Goal: Task Accomplishment & Management: Manage account settings

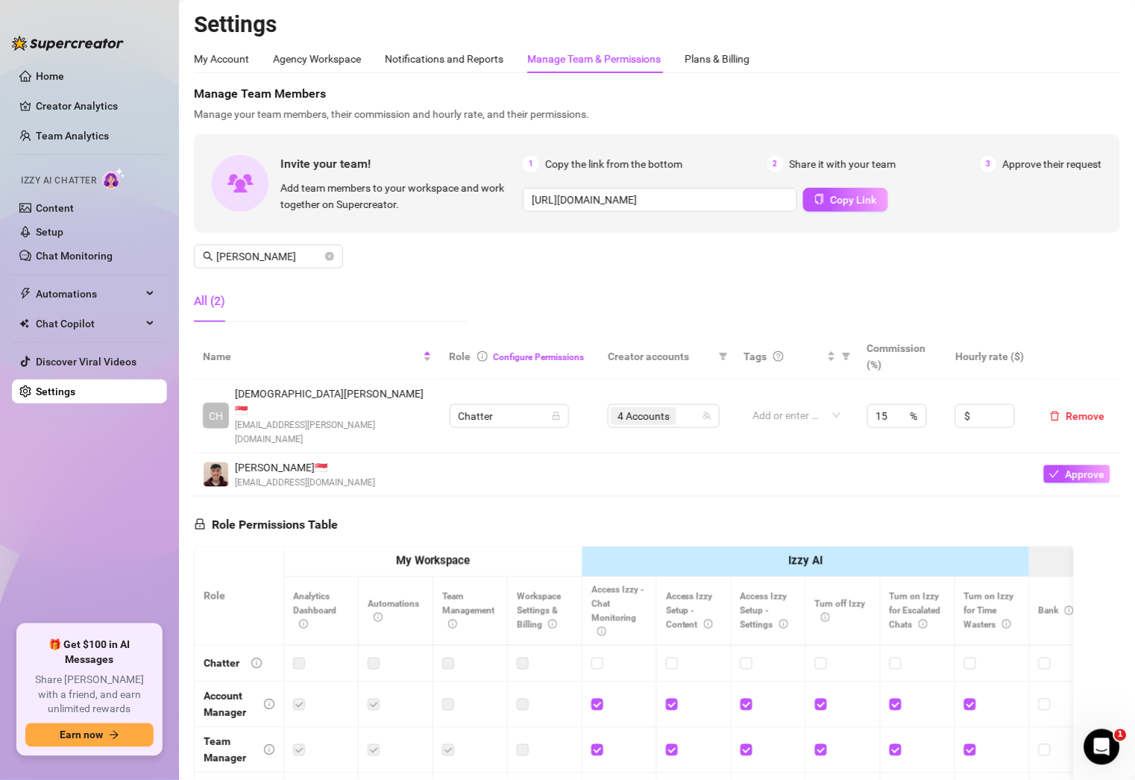
scroll to position [148, 0]
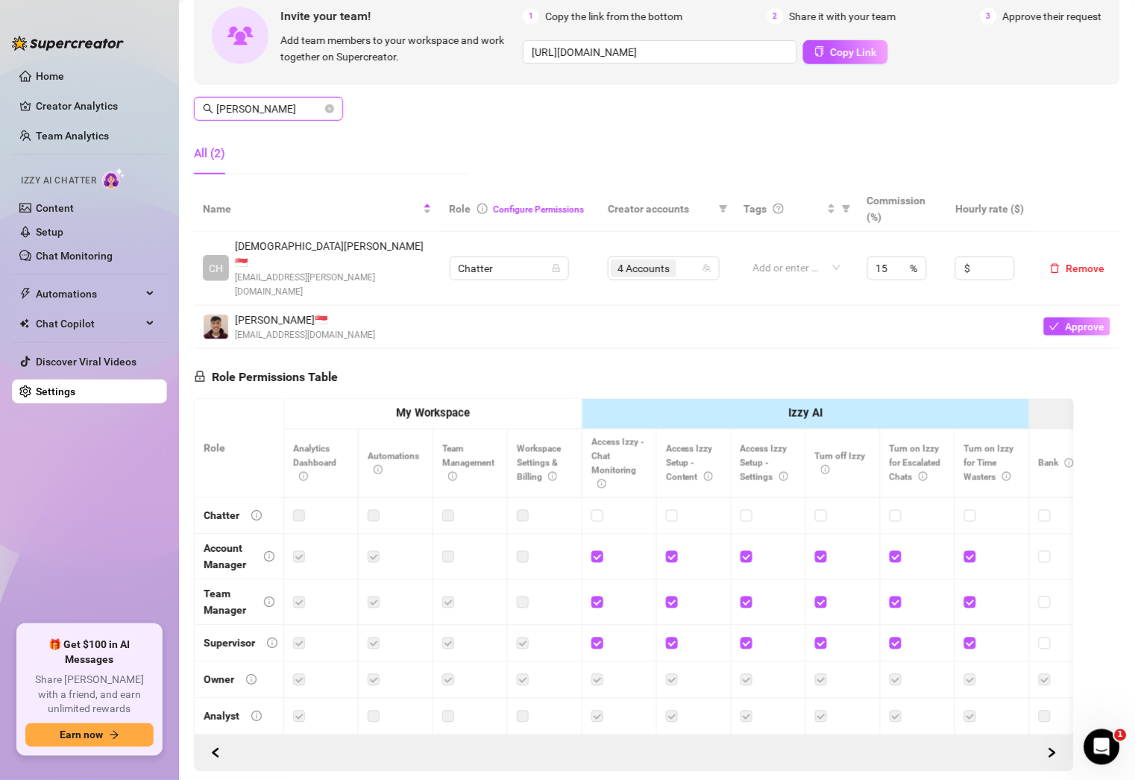
click at [269, 104] on input "[PERSON_NAME]" at bounding box center [269, 109] width 106 height 16
type input "[PERSON_NAME]"
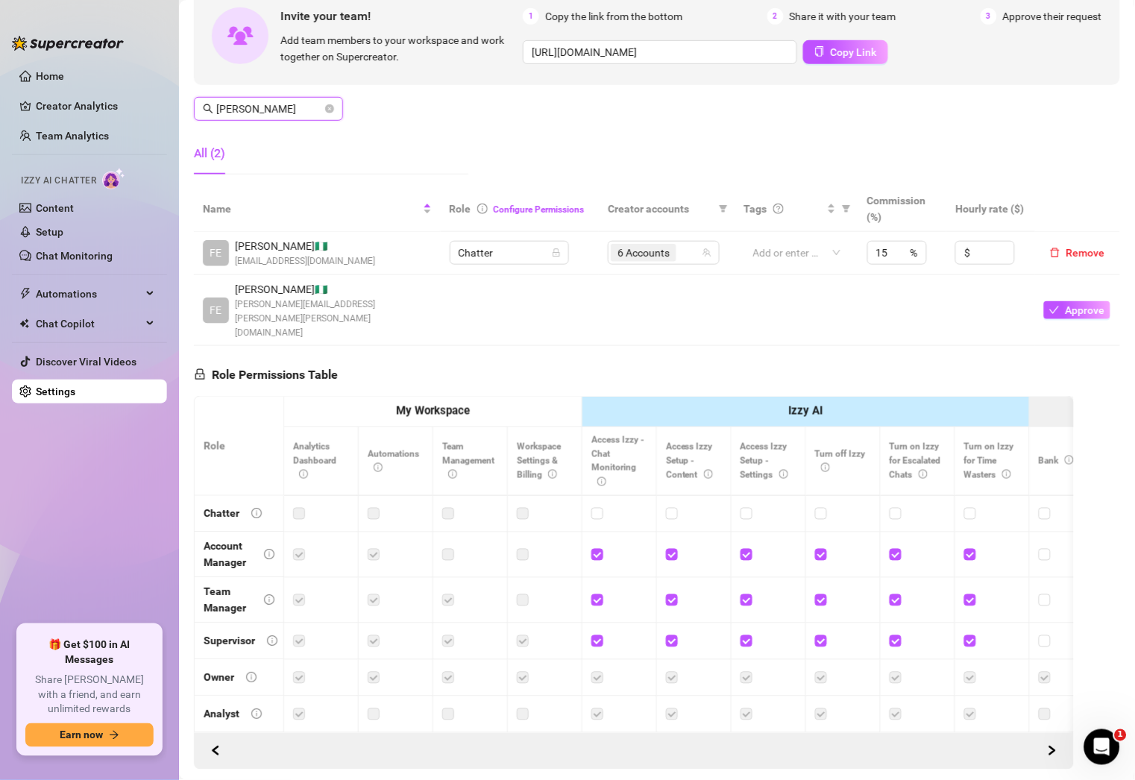
click at [269, 103] on input "[PERSON_NAME]" at bounding box center [269, 109] width 106 height 16
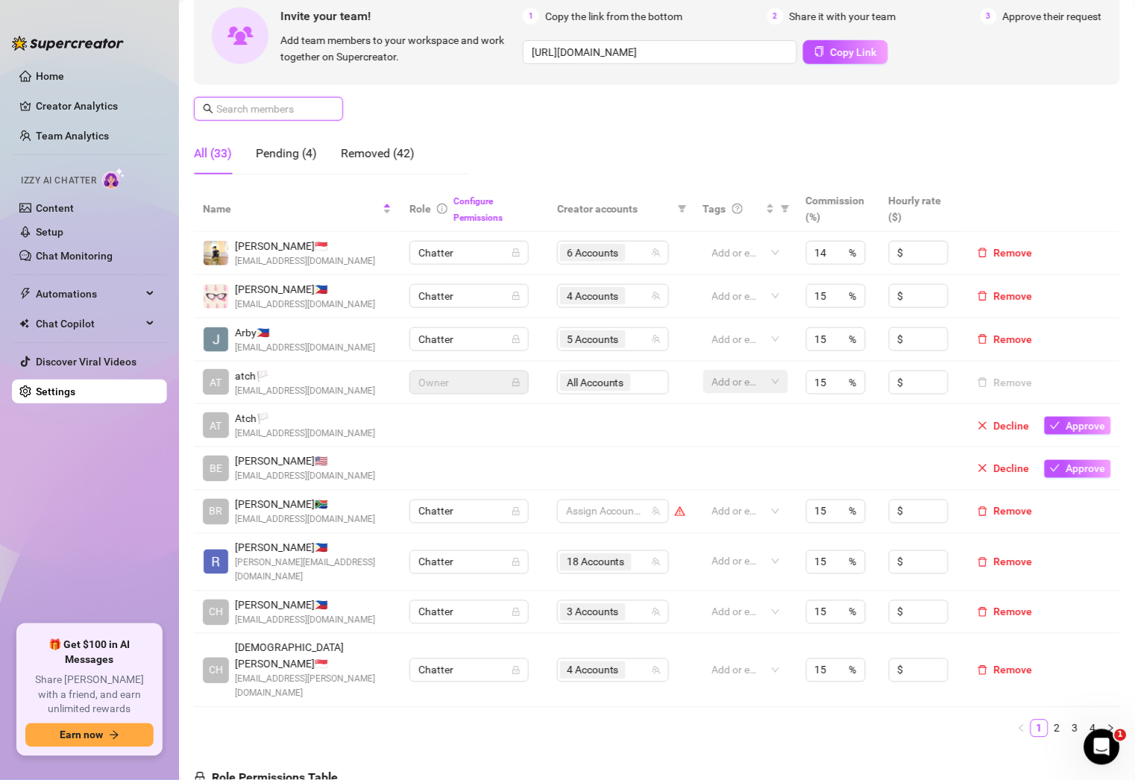
click at [317, 114] on input "text" at bounding box center [269, 109] width 106 height 16
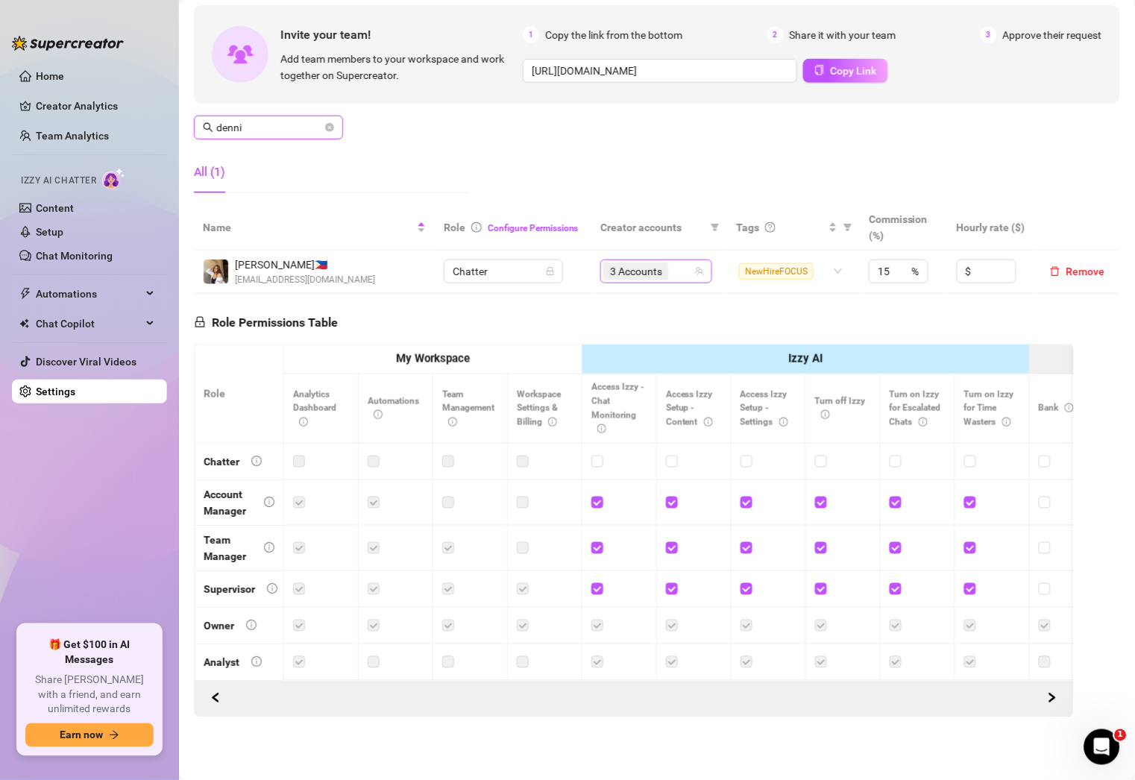
click at [675, 261] on div "3 Accounts" at bounding box center [648, 271] width 90 height 21
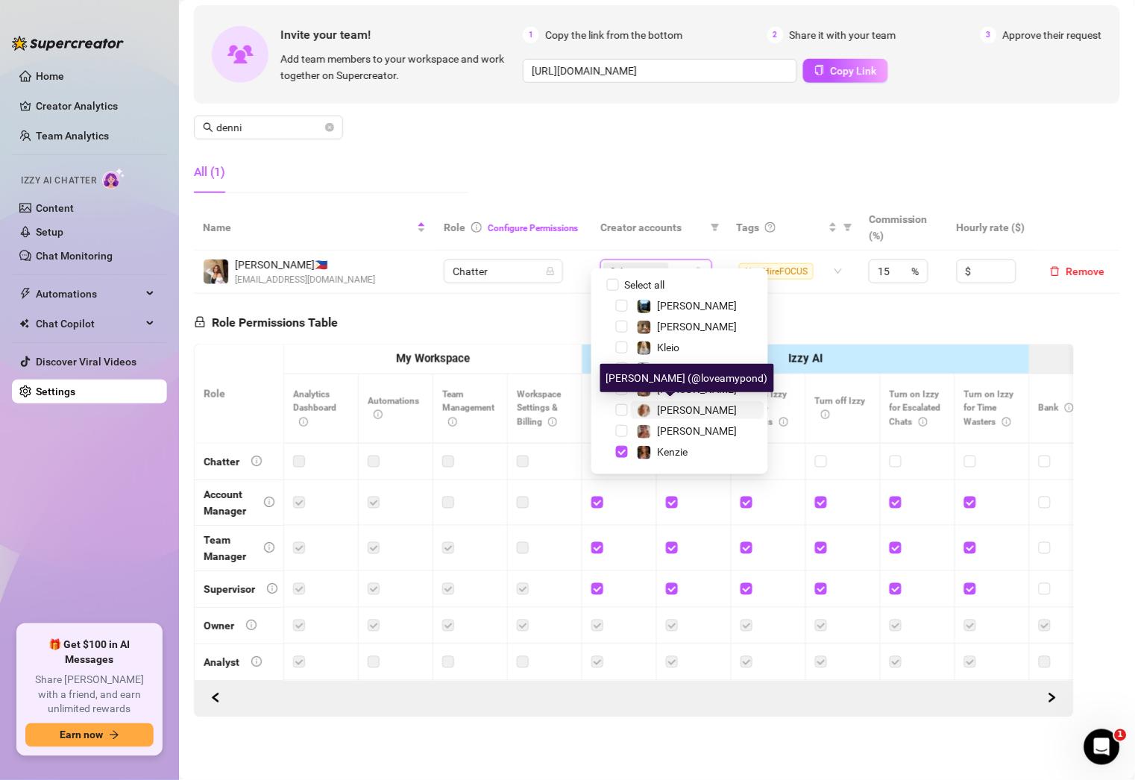
click at [667, 411] on span "[PERSON_NAME]" at bounding box center [698, 410] width 80 height 12
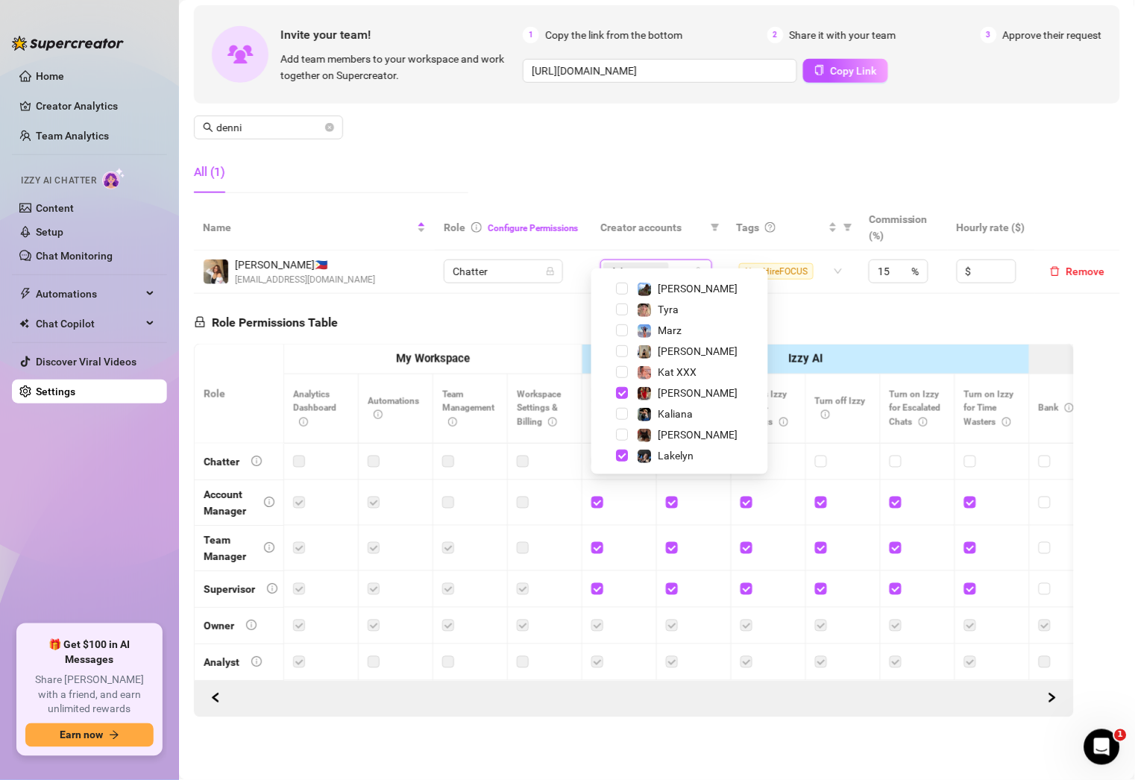
scroll to position [186, 0]
click at [672, 433] on span "[PERSON_NAME]" at bounding box center [698, 433] width 80 height 12
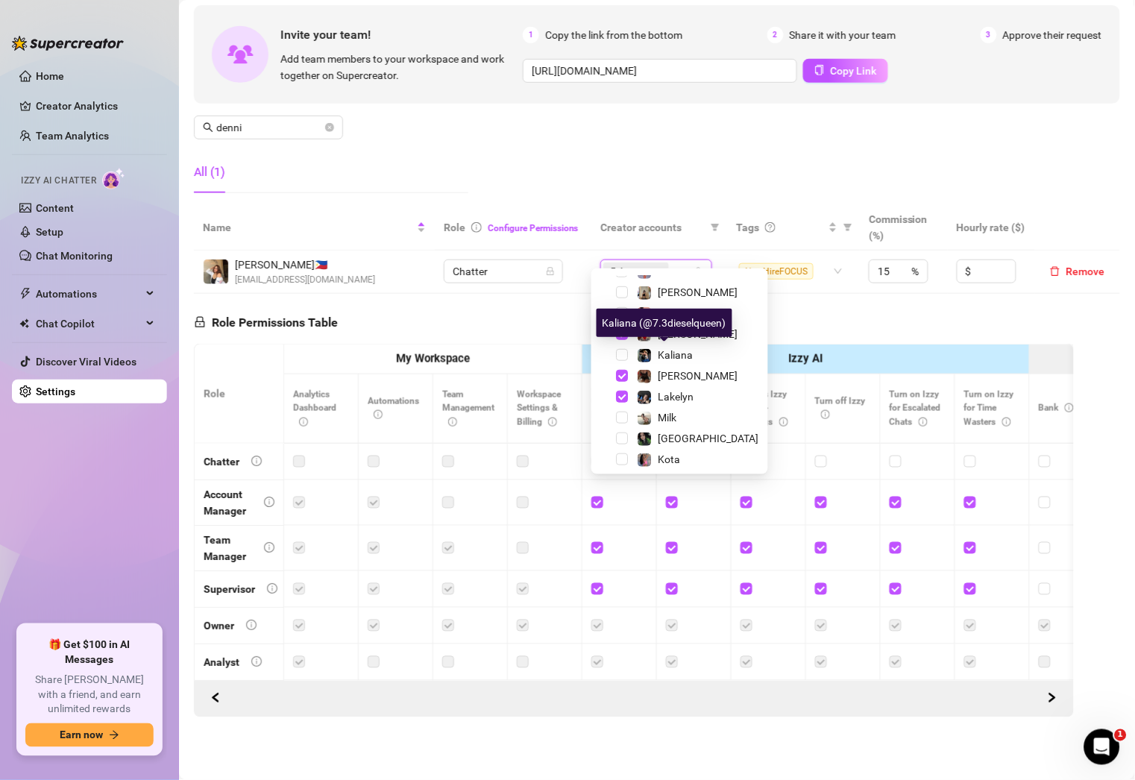
scroll to position [244, 0]
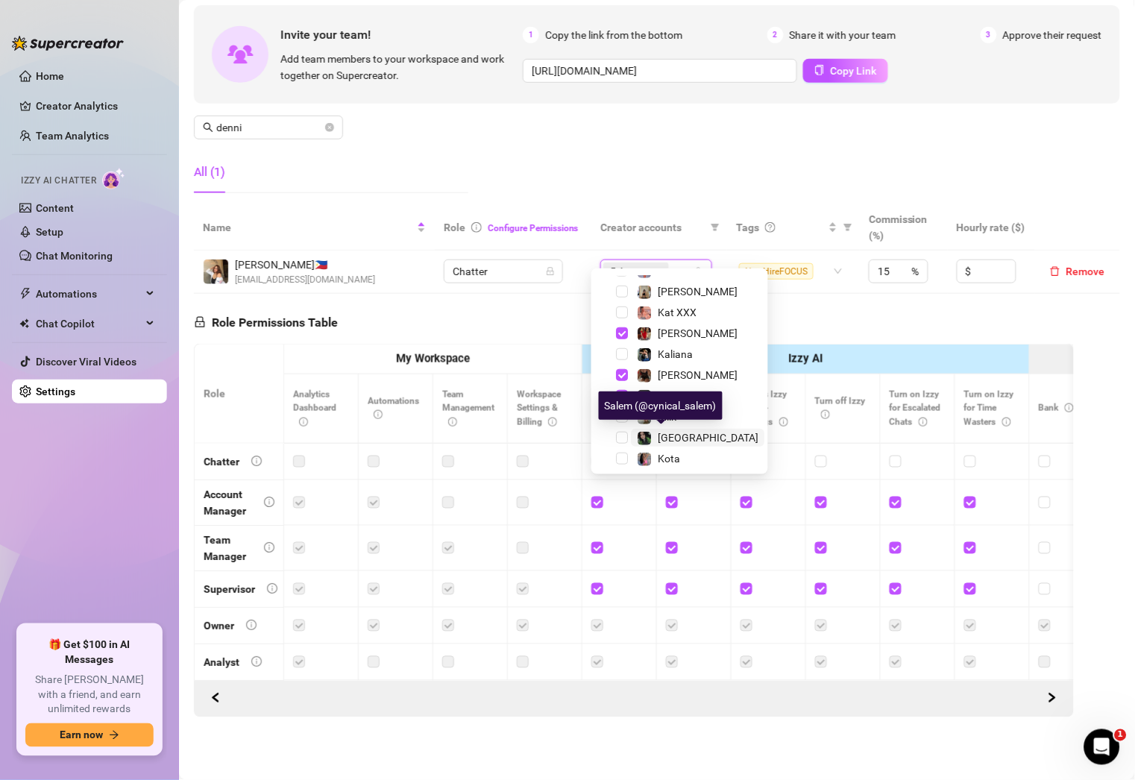
click at [659, 436] on span "[GEOGRAPHIC_DATA]" at bounding box center [708, 438] width 101 height 12
click at [642, 126] on div "Manage Team Members Manage your team members, their commission and hourly rate,…" at bounding box center [657, 80] width 926 height 249
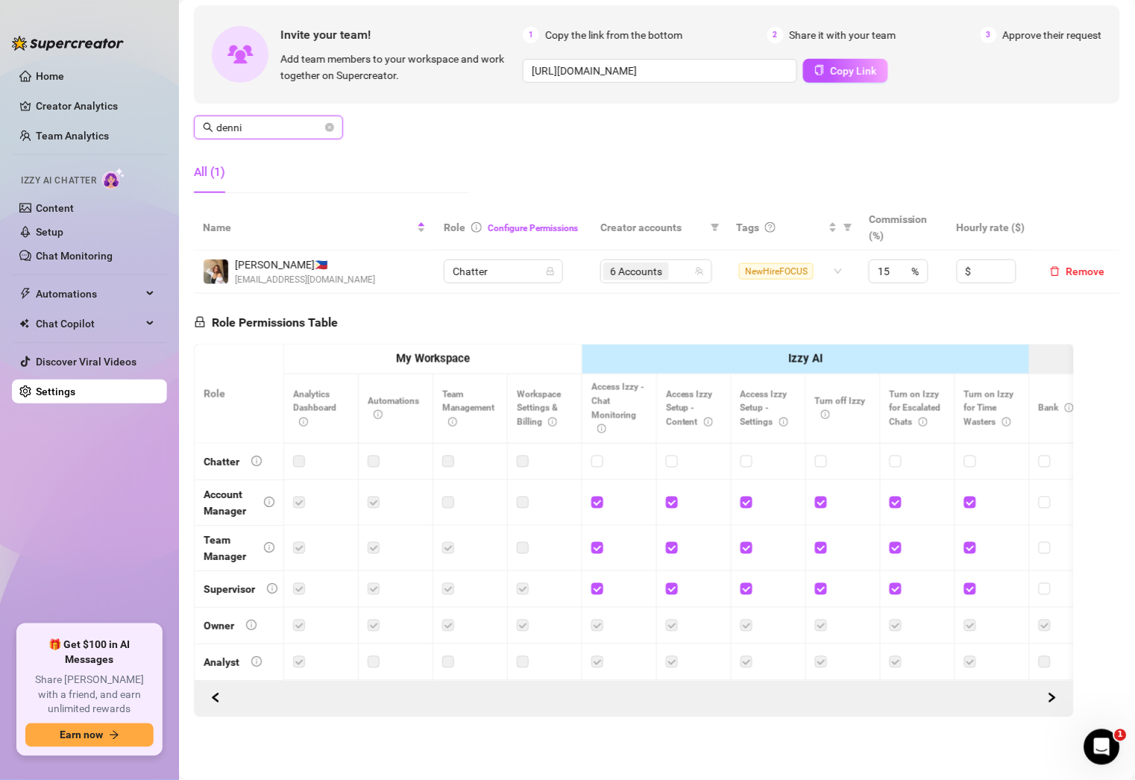
click at [285, 119] on input "denni" at bounding box center [269, 127] width 106 height 16
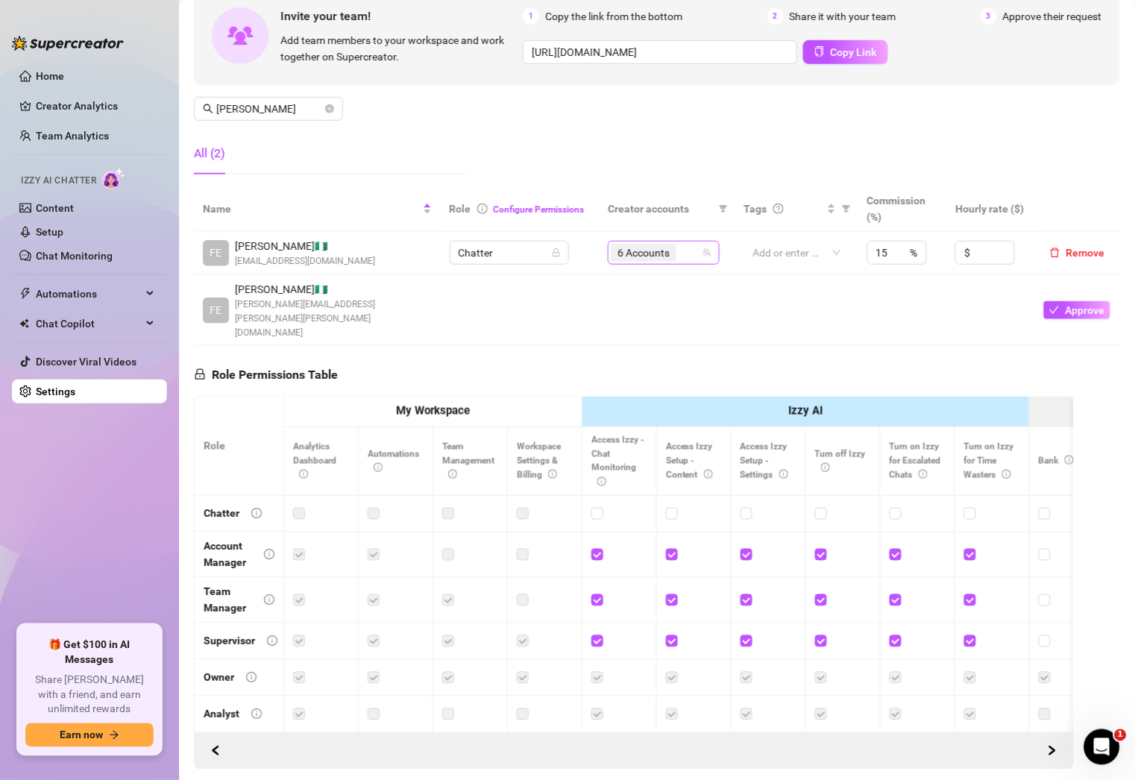
click at [680, 251] on input "search" at bounding box center [681, 253] width 3 height 18
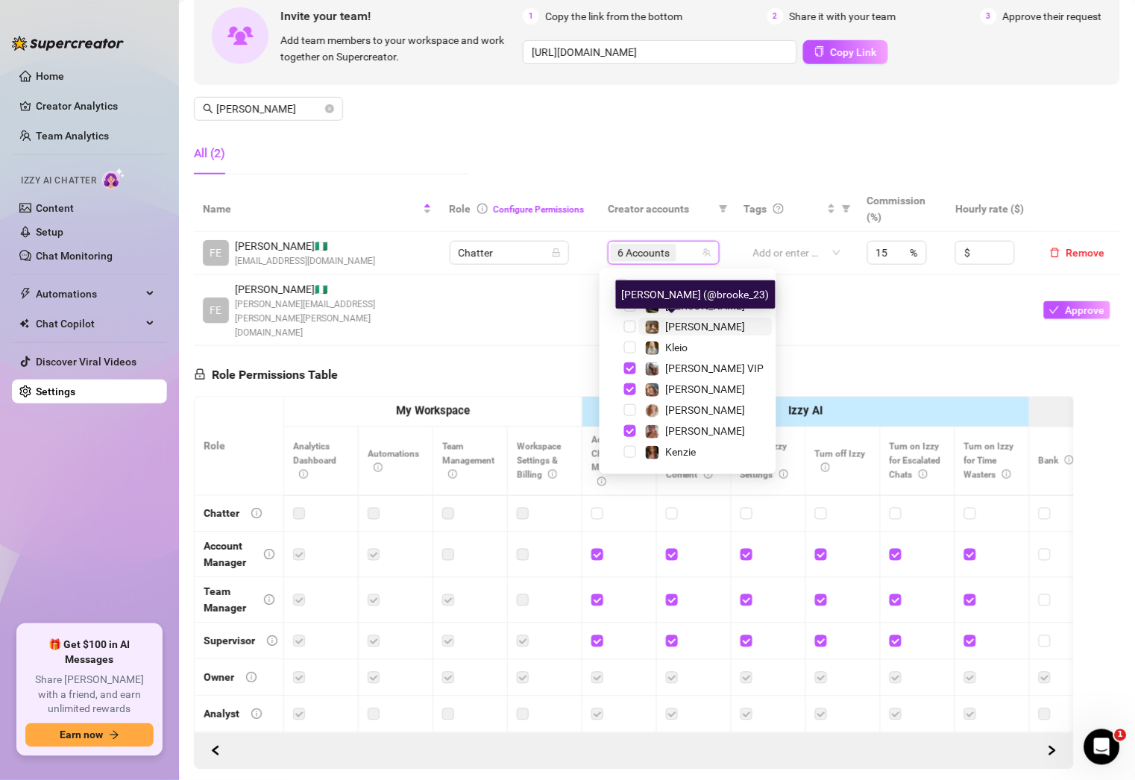
click at [694, 323] on span "[PERSON_NAME]" at bounding box center [706, 327] width 80 height 12
click at [571, 125] on div "Manage Team Members Manage your team members, their commission and hourly rate,…" at bounding box center [657, 61] width 926 height 249
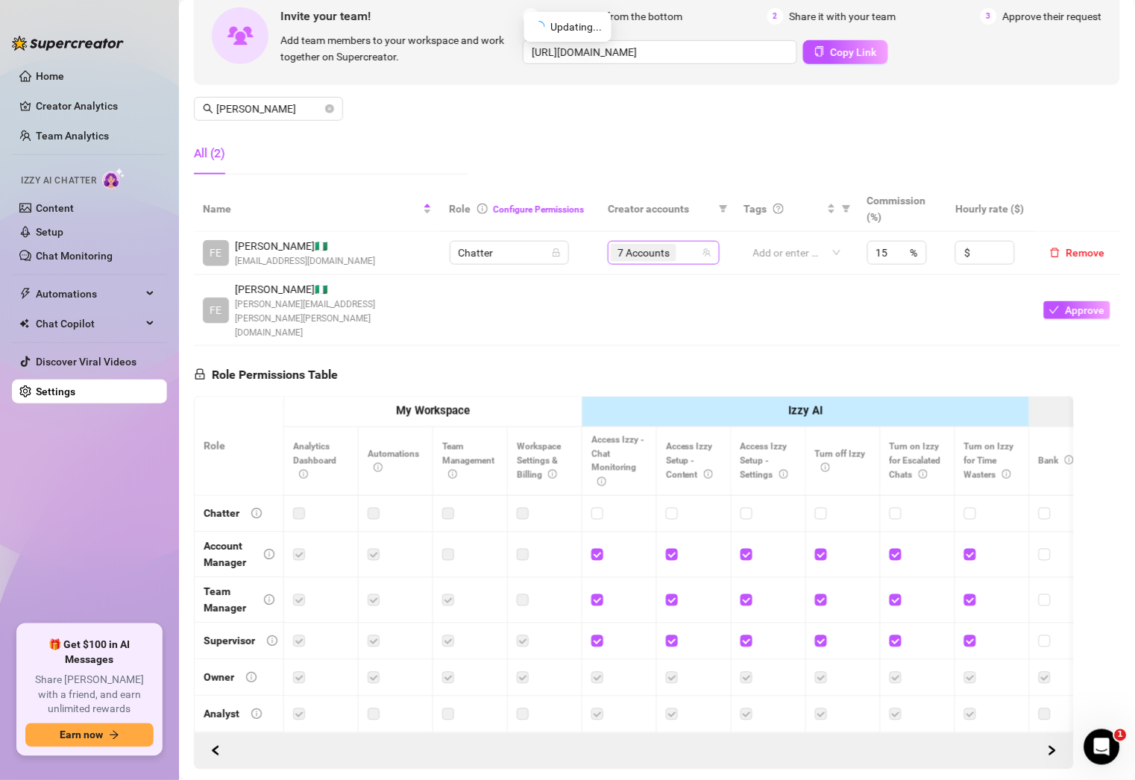
click at [675, 247] on div "7 Accounts" at bounding box center [656, 252] width 90 height 21
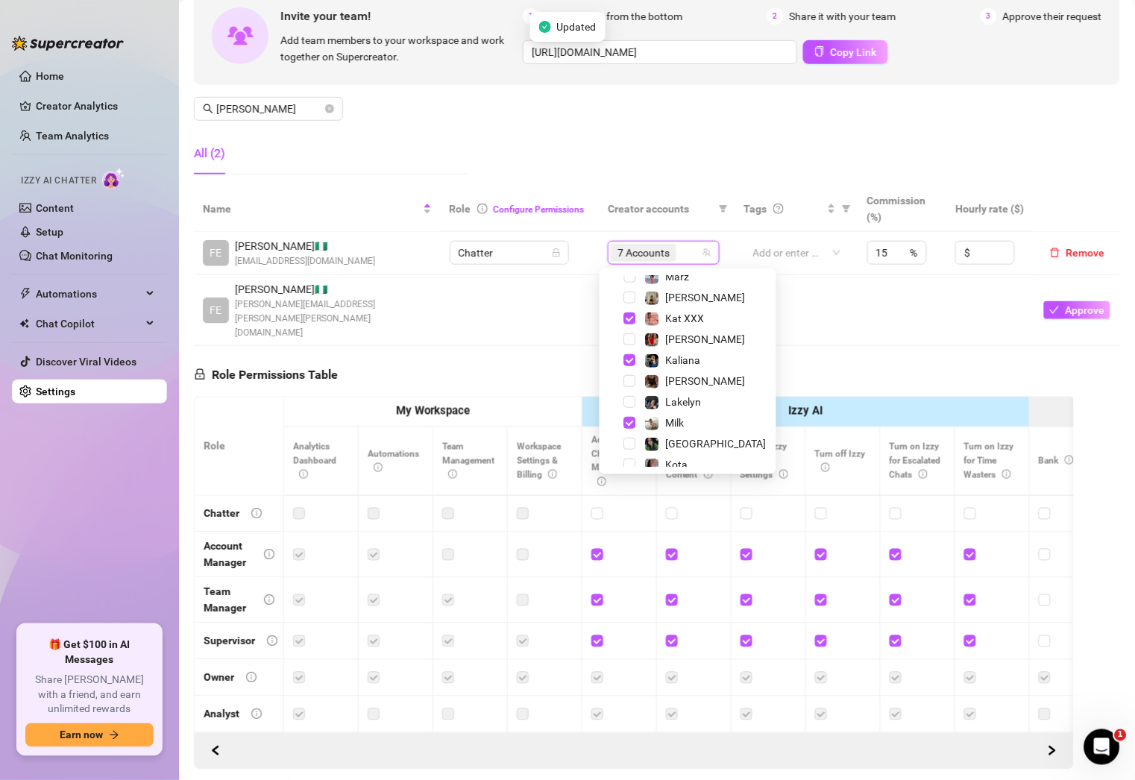
scroll to position [247, 0]
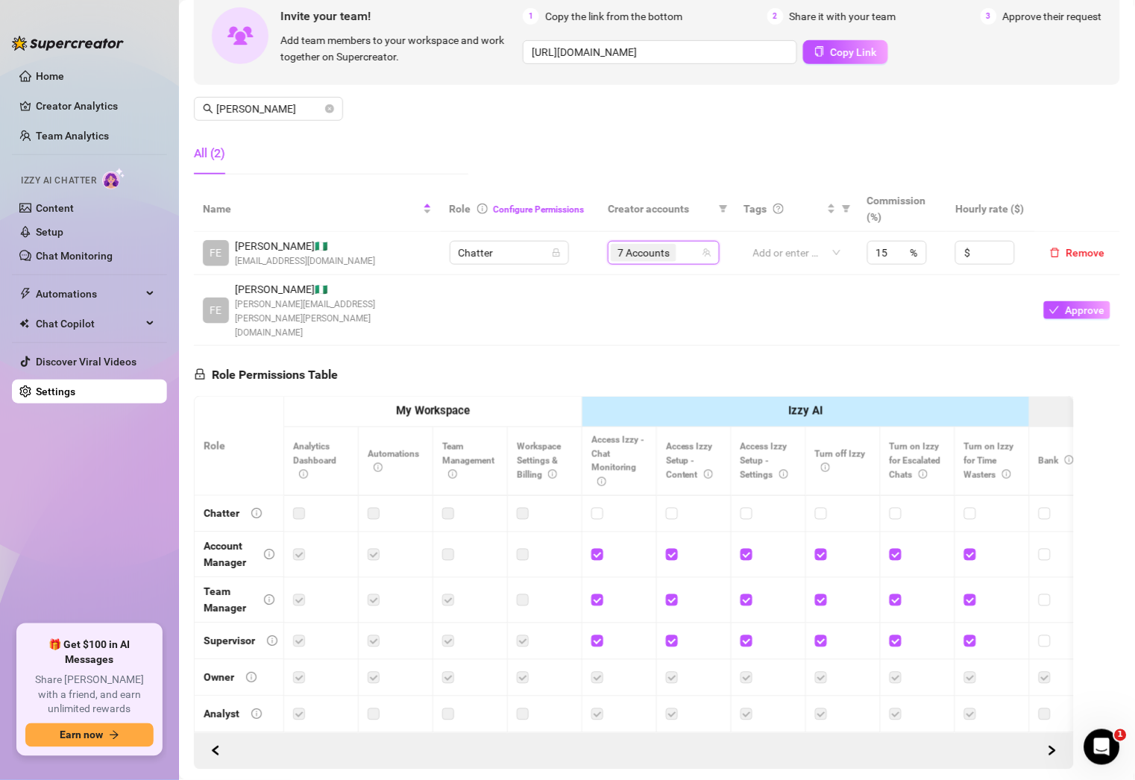
click at [539, 97] on div "Manage Team Members Manage your team members, their commission and hourly rate,…" at bounding box center [657, 61] width 926 height 249
click at [275, 102] on input "[PERSON_NAME]" at bounding box center [269, 109] width 106 height 16
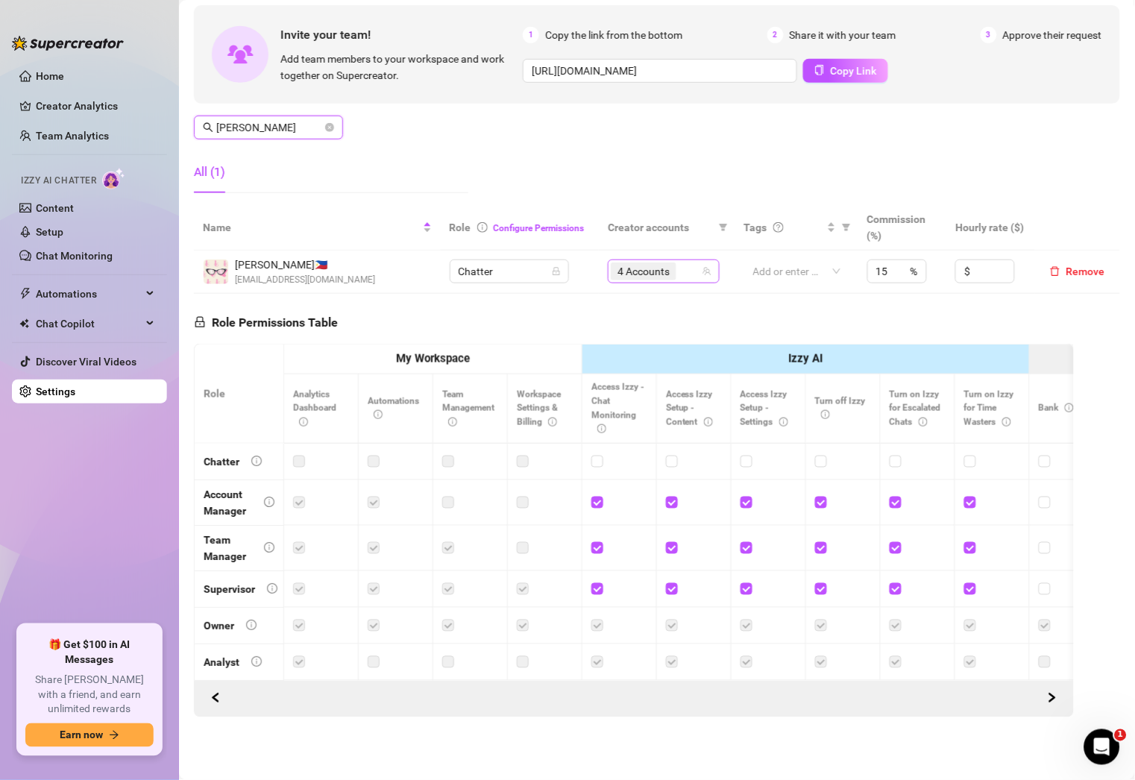
click at [683, 261] on div "4 Accounts" at bounding box center [656, 271] width 90 height 21
type input "[PERSON_NAME]"
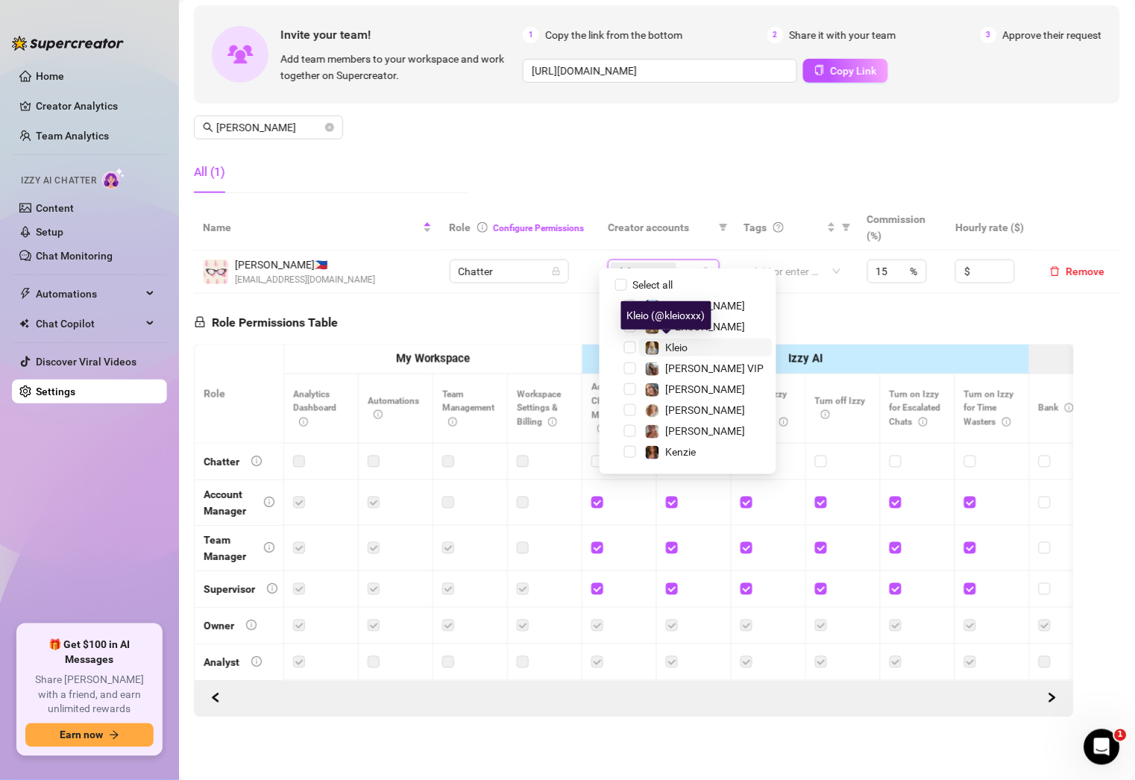
click at [686, 339] on div "Kleio" at bounding box center [677, 348] width 22 height 18
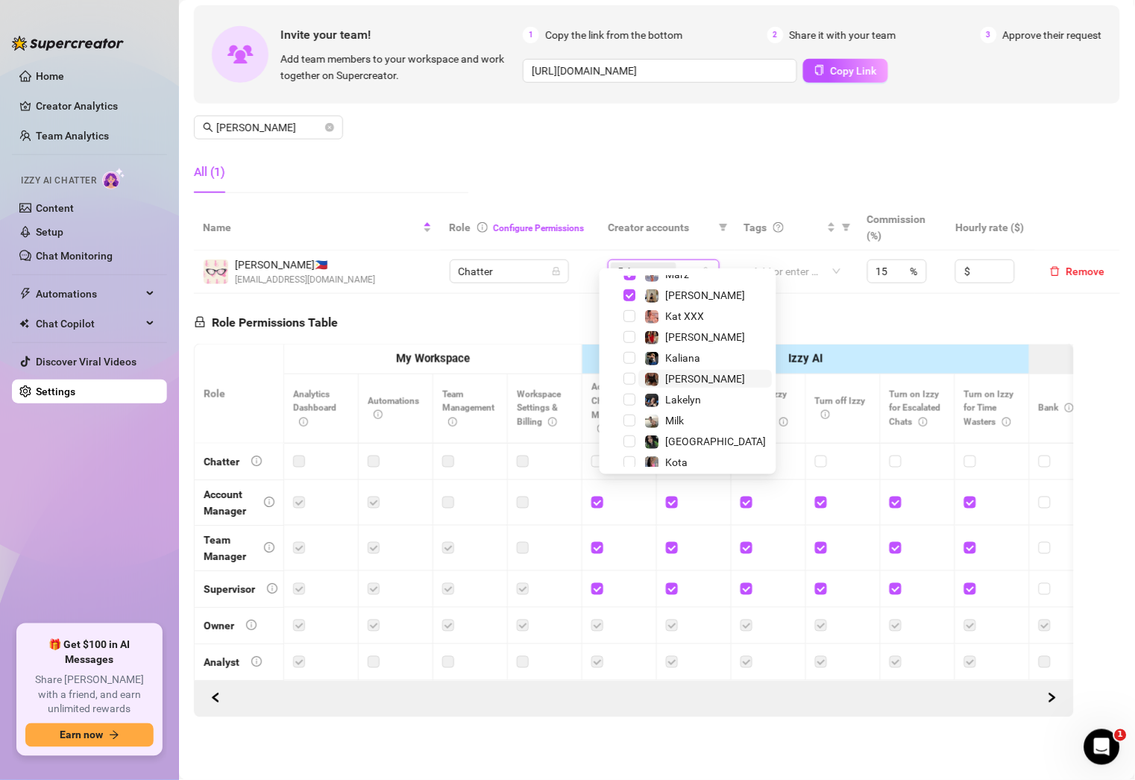
scroll to position [239, 0]
click at [682, 462] on span "Kota" at bounding box center [677, 464] width 22 height 12
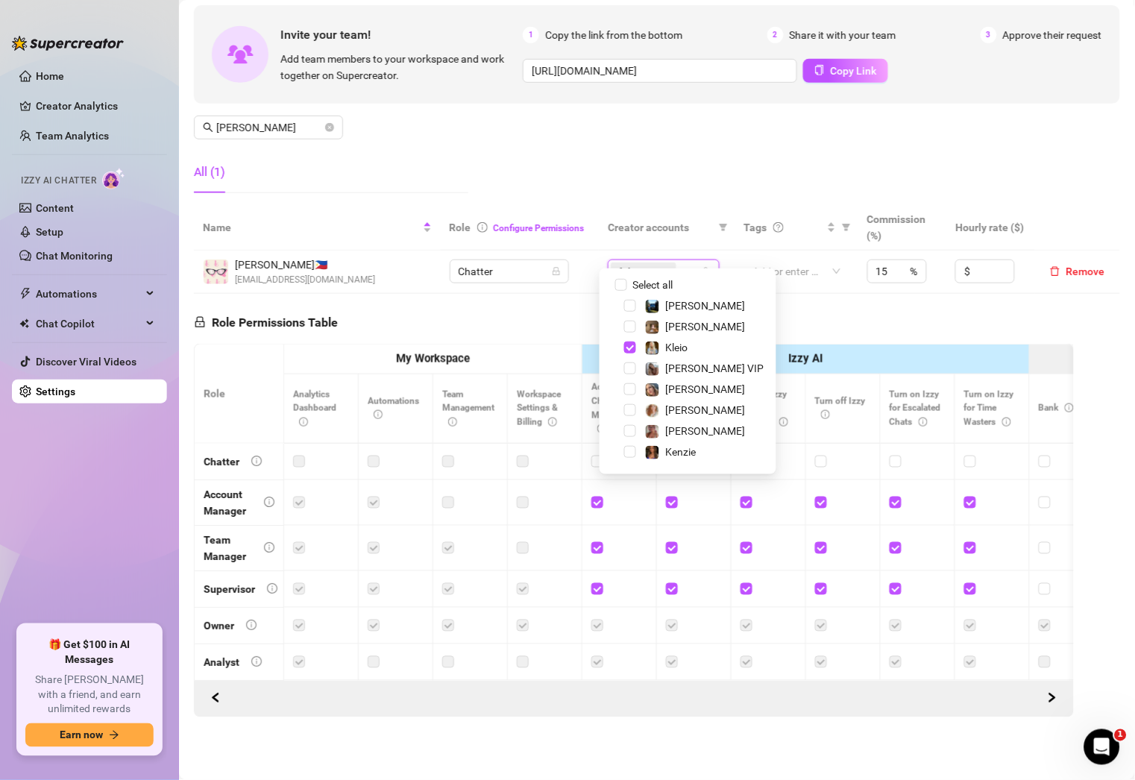
scroll to position [1, 0]
click at [676, 302] on span "[PERSON_NAME]" at bounding box center [706, 305] width 80 height 12
click at [635, 145] on div "Manage Team Members Manage your team members, their commission and hourly rate,…" at bounding box center [657, 80] width 926 height 249
